Goal: Task Accomplishment & Management: Complete application form

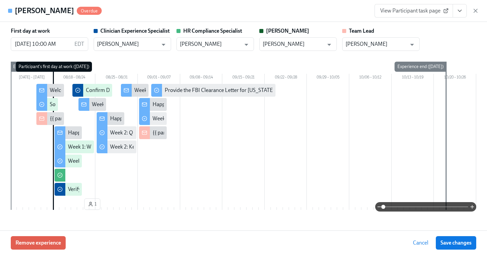
scroll to position [109, 0]
click at [476, 12] on icon "button" at bounding box center [475, 10] width 7 height 7
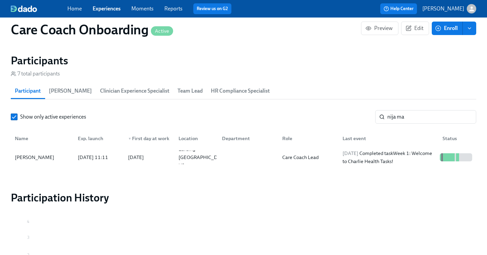
click at [110, 6] on link "Experiences" at bounding box center [107, 8] width 28 height 6
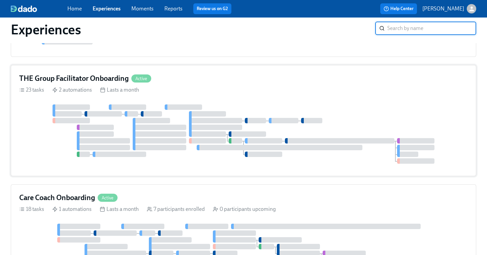
scroll to position [433, 0]
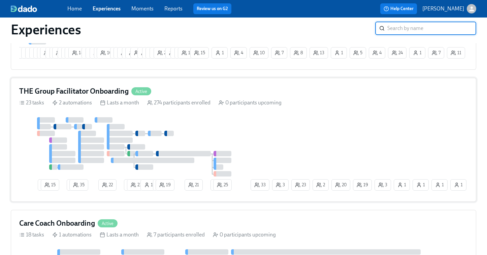
click at [355, 116] on div "THE Group Facilitator Onboarding Active 23 tasks 2 automations Lasts a month 27…" at bounding box center [243, 140] width 465 height 124
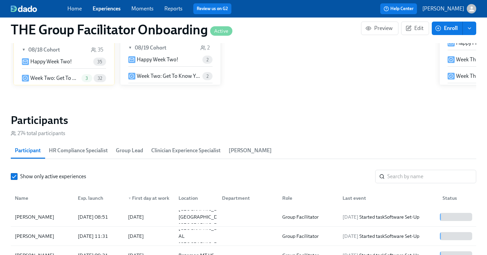
scroll to position [547, 0]
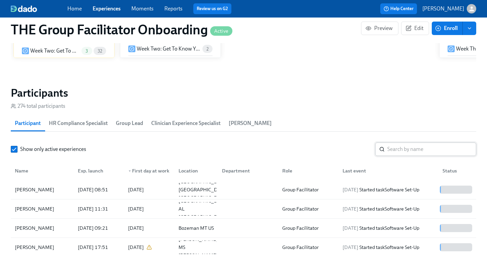
click at [398, 152] on input "search" at bounding box center [431, 148] width 89 height 13
paste input "[PERSON_NAME]"
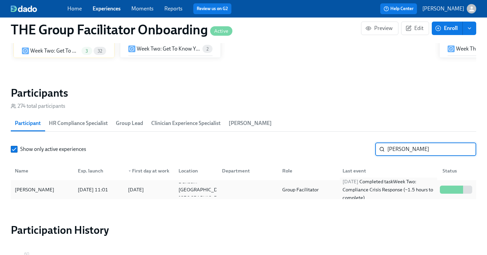
type input "[PERSON_NAME]"
click at [362, 188] on div "2025/08/24 Completed task Week Two: Compliance Crisis Response (~1.5 hours to c…" at bounding box center [388, 189] width 97 height 24
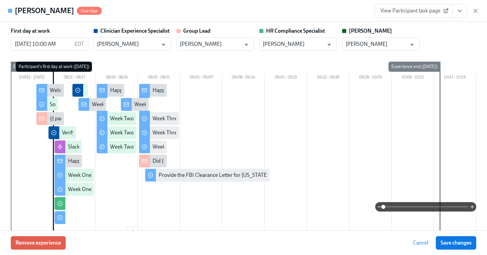
click at [414, 10] on span "View Participant task page" at bounding box center [413, 10] width 67 height 7
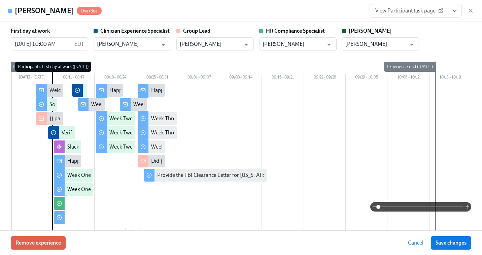
scroll to position [0, 11337]
click at [471, 11] on icon "button" at bounding box center [470, 10] width 3 height 3
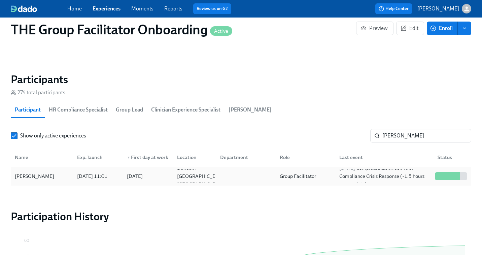
click at [251, 172] on div at bounding box center [245, 175] width 60 height 13
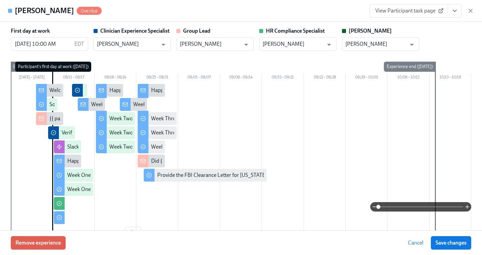
click at [398, 8] on span "View Participant task page" at bounding box center [408, 10] width 67 height 7
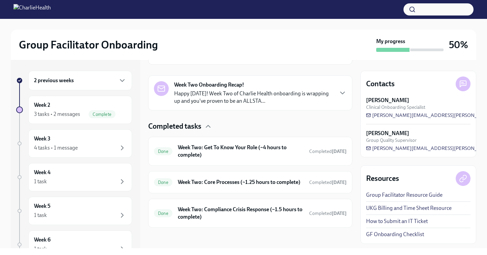
scroll to position [155, 0]
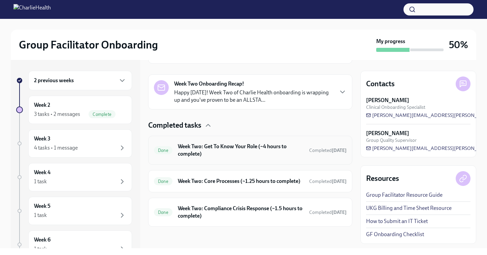
click at [246, 143] on h6 "Week Two: Get To Know Your Role (~4 hours to complete)" at bounding box center [241, 150] width 126 height 15
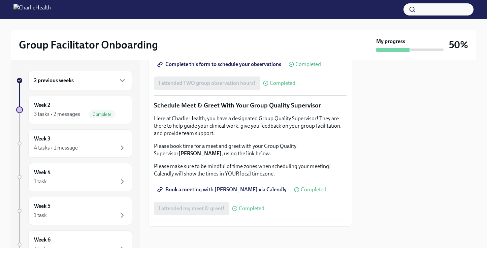
scroll to position [655, 0]
click at [207, 189] on span "Book a meeting with Sarah via Calendly" at bounding box center [223, 189] width 128 height 7
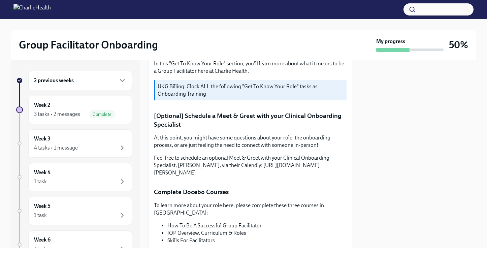
scroll to position [0, 0]
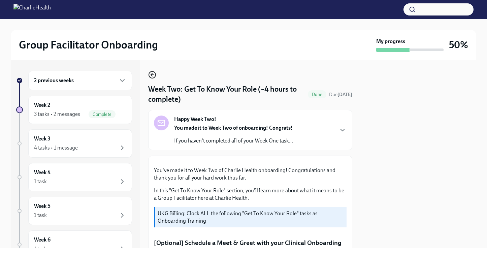
click at [152, 75] on icon "button" at bounding box center [152, 75] width 3 height 0
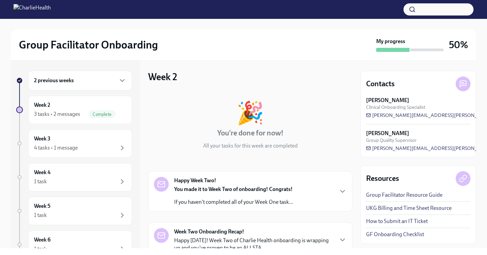
scroll to position [109, 0]
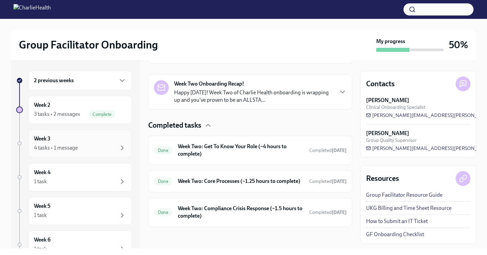
click at [74, 140] on div "Week 3 4 tasks • 1 message" at bounding box center [80, 143] width 92 height 17
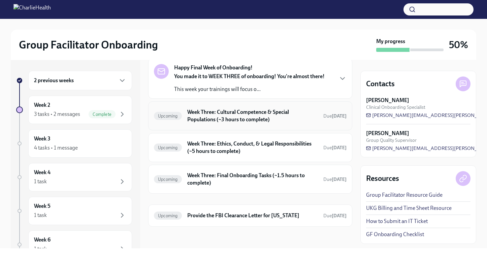
click at [222, 119] on h6 "Week Three: Cultural Competence & Special Populations (~3 hours to complete)" at bounding box center [252, 115] width 131 height 15
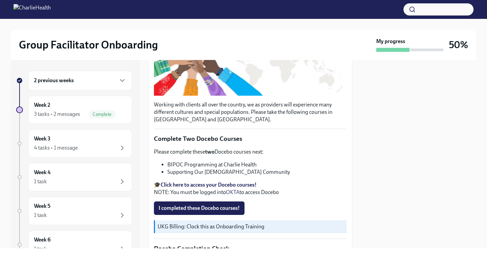
scroll to position [167, 0]
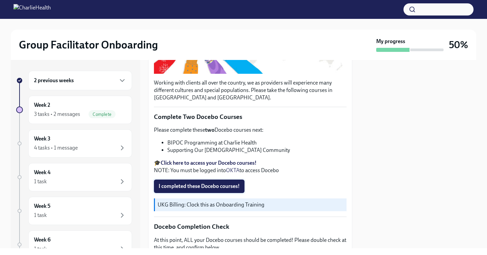
click at [215, 190] on span "I completed these Docebo courses!" at bounding box center [199, 186] width 81 height 7
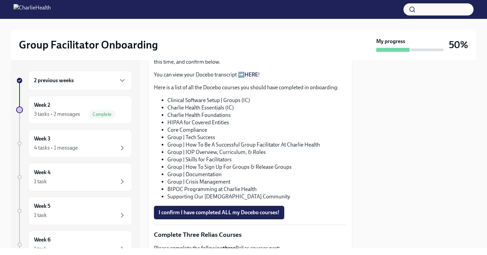
scroll to position [407, 0]
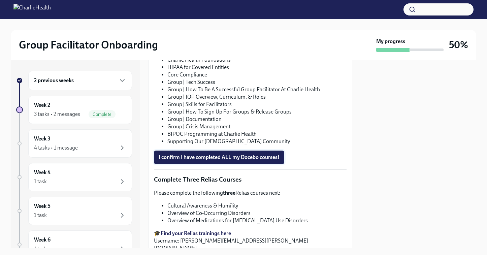
click at [206, 156] on span "I confirm I have completed ALL my Docebo courses!" at bounding box center [219, 157] width 121 height 7
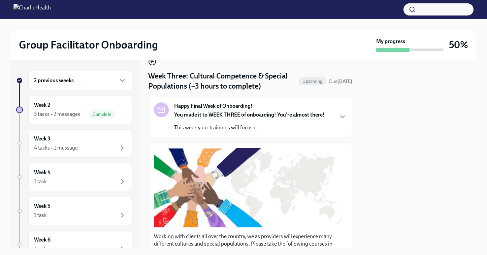
scroll to position [0, 0]
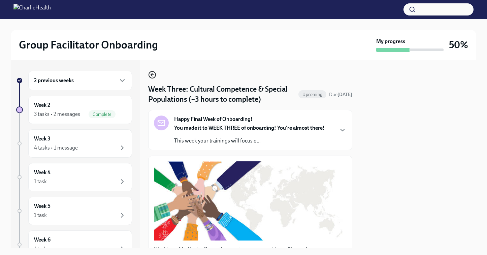
click at [152, 74] on icon "button" at bounding box center [152, 75] width 8 height 8
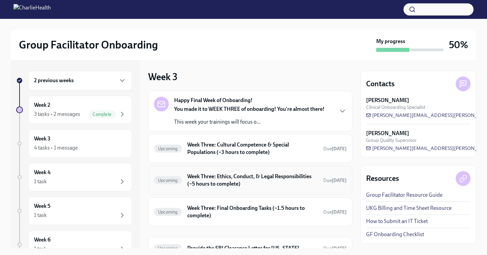
click at [228, 182] on h6 "Week Three: Ethics, Conduct, & Legal Responsibilities (~5 hours to complete)" at bounding box center [252, 180] width 131 height 15
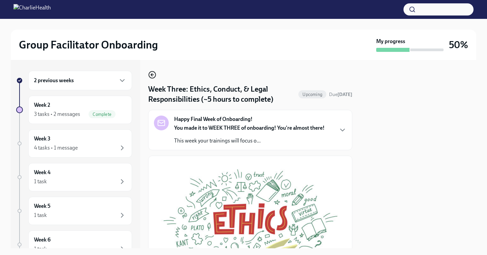
click at [153, 75] on icon "button" at bounding box center [152, 75] width 8 height 8
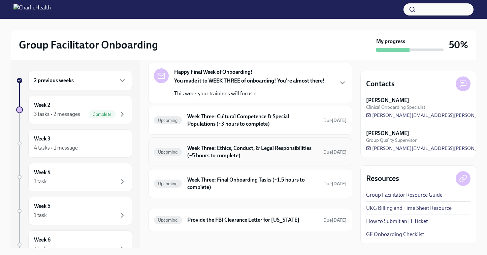
scroll to position [33, 0]
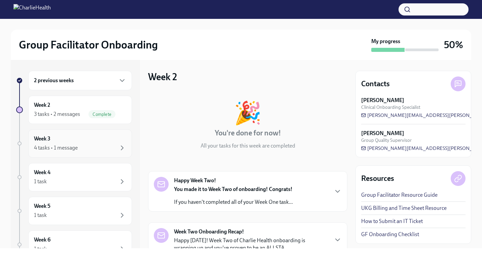
click at [53, 142] on div "Week 3 4 tasks • 1 message" at bounding box center [80, 143] width 92 height 17
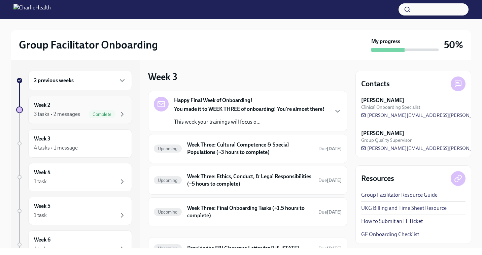
click at [69, 110] on div "3 tasks • 2 messages" at bounding box center [57, 113] width 46 height 7
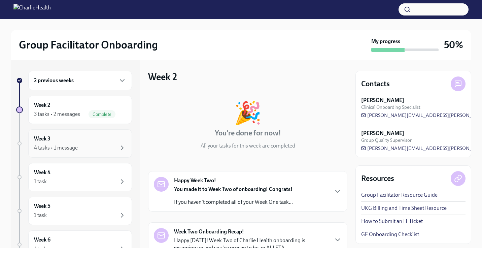
click at [63, 145] on div "4 tasks • 1 message" at bounding box center [56, 147] width 44 height 7
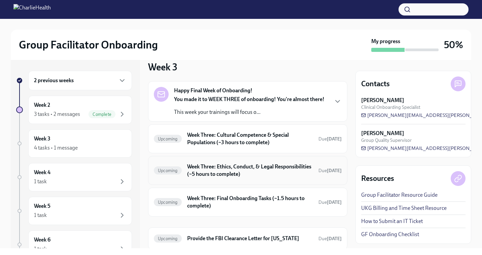
scroll to position [7, 0]
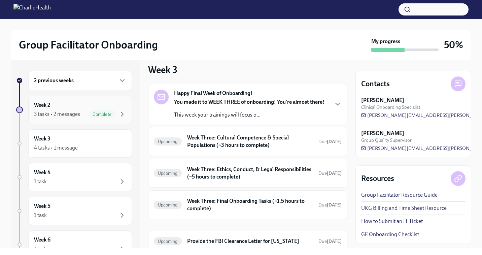
click at [55, 110] on div "3 tasks • 2 messages" at bounding box center [57, 113] width 46 height 7
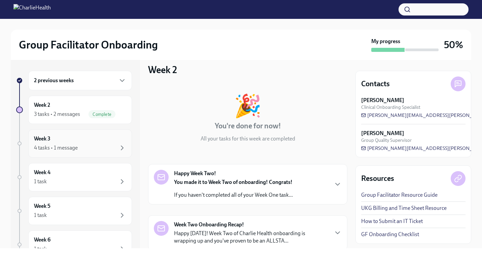
click at [57, 143] on div "Week 3 4 tasks • 1 message" at bounding box center [80, 143] width 92 height 17
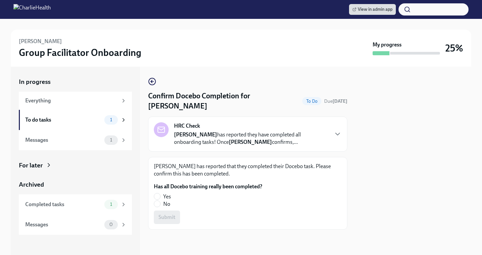
click at [158, 195] on input "Yes" at bounding box center [157, 196] width 6 height 6
radio input "true"
click at [164, 214] on span "Submit" at bounding box center [167, 217] width 17 height 7
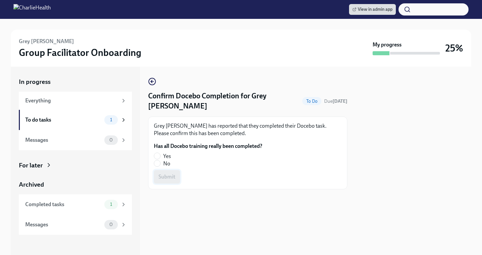
drag, startPoint x: 156, startPoint y: 144, endPoint x: 169, endPoint y: 166, distance: 25.1
click at [156, 153] on input "Yes" at bounding box center [157, 156] width 6 height 6
radio input "true"
drag, startPoint x: 171, startPoint y: 169, endPoint x: 161, endPoint y: 156, distance: 16.3
click at [171, 173] on span "Submit" at bounding box center [167, 176] width 17 height 7
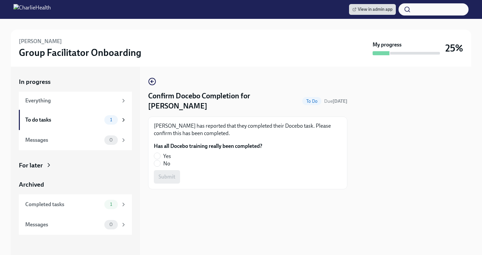
drag, startPoint x: 158, startPoint y: 145, endPoint x: 169, endPoint y: 159, distance: 18.2
click at [159, 153] on input "Yes" at bounding box center [157, 156] width 6 height 6
radio input "true"
click at [173, 173] on span "Submit" at bounding box center [167, 176] width 17 height 7
click at [158, 163] on input "No" at bounding box center [157, 163] width 6 height 6
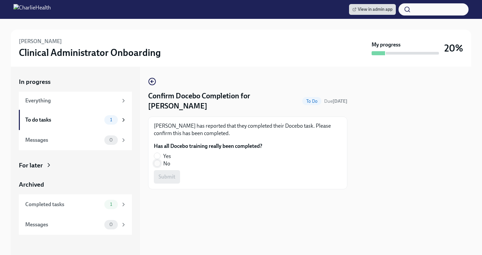
radio input "true"
click at [173, 174] on span "Submit" at bounding box center [167, 176] width 17 height 7
drag, startPoint x: 158, startPoint y: 156, endPoint x: 161, endPoint y: 159, distance: 4.8
click at [159, 156] on input "Yes" at bounding box center [157, 156] width 6 height 6
radio input "true"
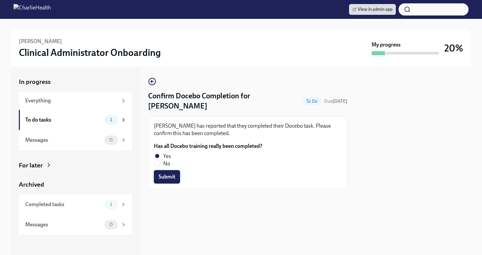
click at [167, 175] on span "Submit" at bounding box center [167, 176] width 17 height 7
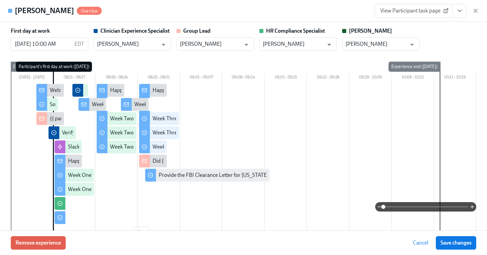
scroll to position [574, 0]
click at [479, 8] on div "[PERSON_NAME] Overdue View Participant task page" at bounding box center [243, 11] width 487 height 22
click at [479, 12] on div "[PERSON_NAME] Overdue View Participant task page" at bounding box center [243, 11] width 487 height 22
click at [473, 16] on div "View Participant task page" at bounding box center [426, 10] width 104 height 13
click at [476, 11] on icon "button" at bounding box center [475, 10] width 3 height 3
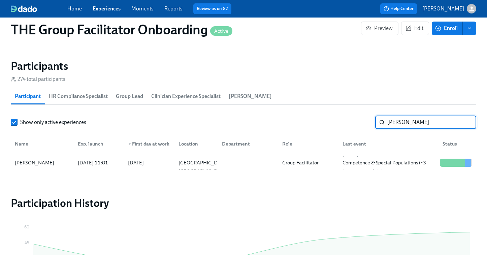
click at [400, 120] on input "[PERSON_NAME]" at bounding box center [431, 121] width 89 height 13
type input "[PERSON_NAME]"
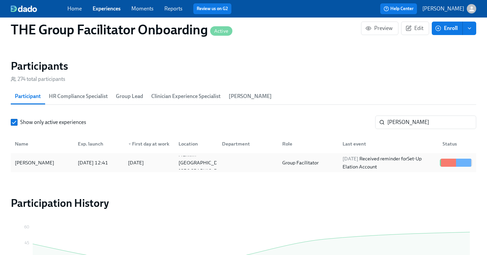
click at [340, 158] on div "[DATE] Received reminder for Set-Up Elation Account" at bounding box center [388, 163] width 97 height 16
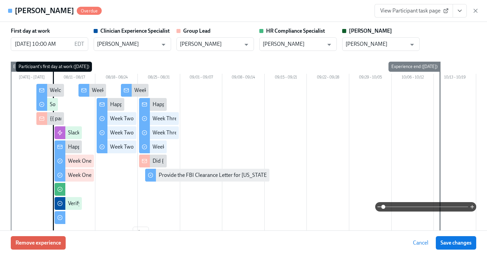
click at [412, 9] on span "View Participant task page" at bounding box center [413, 10] width 67 height 7
drag, startPoint x: 476, startPoint y: 10, endPoint x: 259, endPoint y: 41, distance: 219.3
click at [476, 10] on icon "button" at bounding box center [475, 10] width 7 height 7
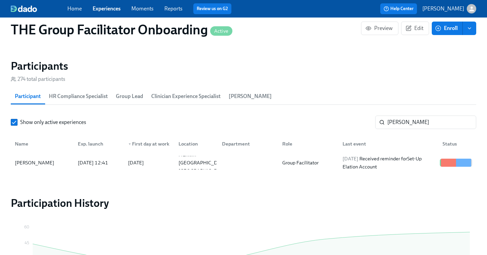
click at [104, 7] on link "Experiences" at bounding box center [107, 8] width 28 height 6
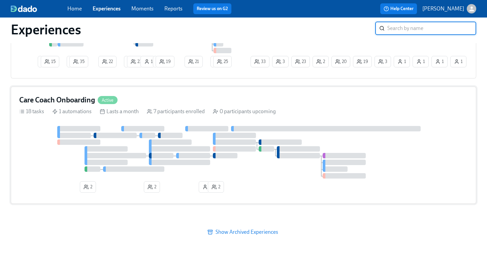
click at [209, 148] on div at bounding box center [179, 148] width 61 height 5
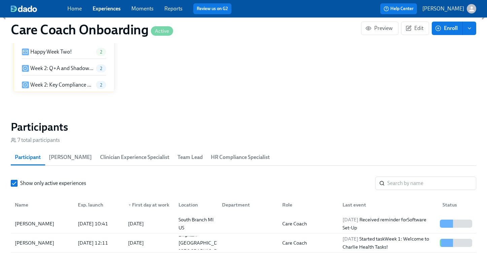
scroll to position [493, 0]
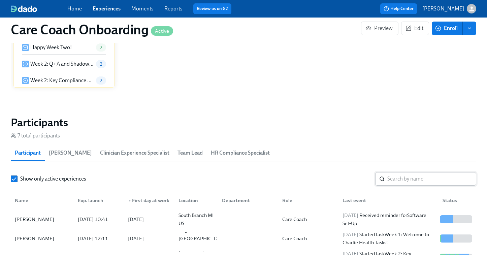
click at [396, 176] on input "search" at bounding box center [431, 178] width 89 height 13
paste input "[PERSON_NAME] (LEAD)"
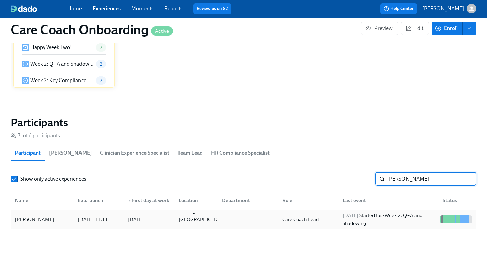
type input "[PERSON_NAME]"
click at [396, 223] on div "[DATE] Started task Week 2: Q+A and Shadowing" at bounding box center [388, 219] width 97 height 16
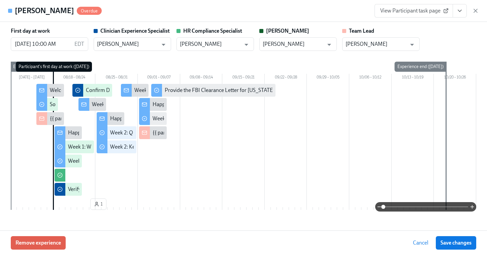
click at [407, 10] on span "View Participant task page" at bounding box center [413, 10] width 67 height 7
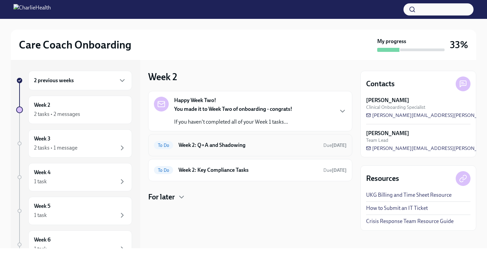
click at [216, 142] on h6 "Week 2: Q+A and Shadowing" at bounding box center [247, 144] width 139 height 7
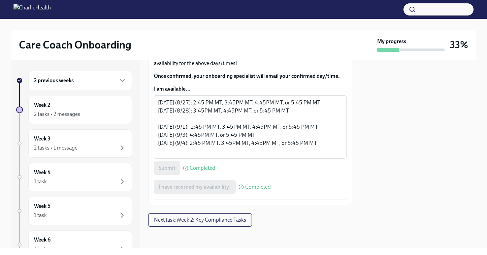
scroll to position [472, 0]
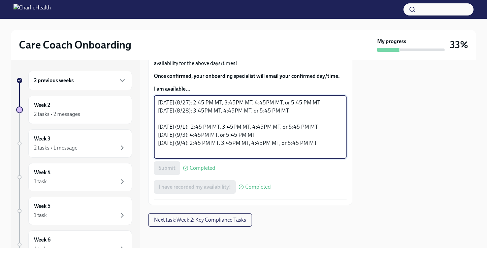
drag, startPoint x: 159, startPoint y: 102, endPoint x: 232, endPoint y: 102, distance: 73.4
click at [232, 102] on textarea "Wednesday (8/27): 2:45 PM MT, 3:45PM MT, 4:45PM MT, or 5:45 PM MT Thursday (8/2…" at bounding box center [250, 127] width 184 height 57
